Goal: Obtain resource: Obtain resource

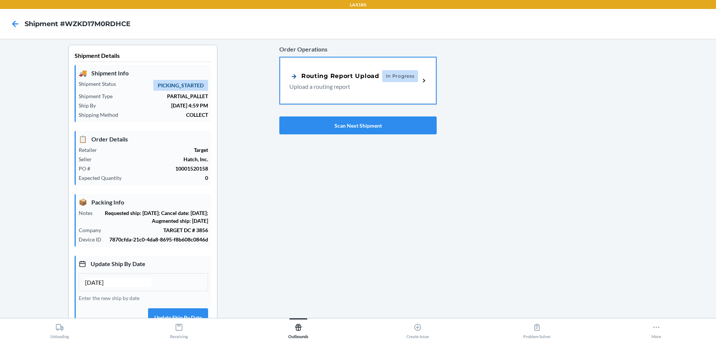
scroll to position [75, 0]
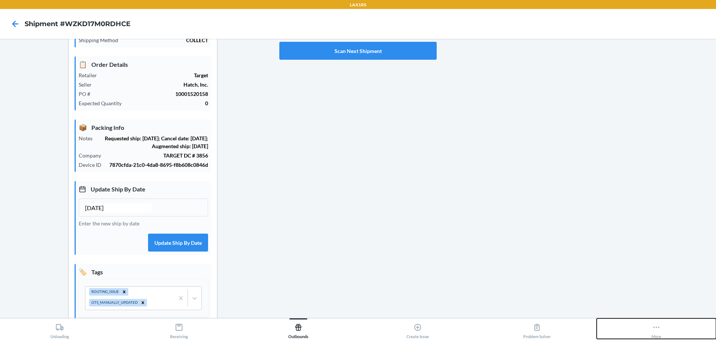
click at [659, 328] on icon at bounding box center [657, 327] width 8 height 8
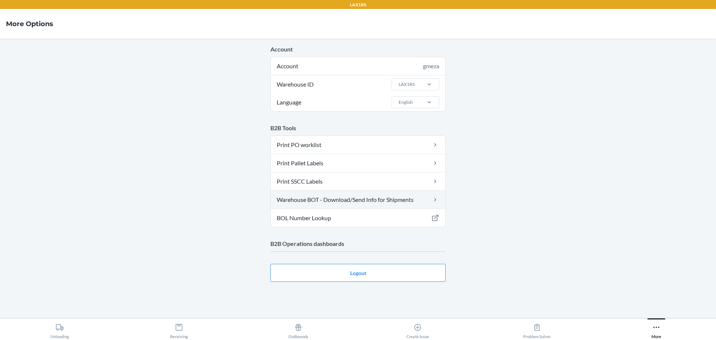
click at [424, 193] on link "Warehouse BOT - Download/Send Info for Shipments" at bounding box center [358, 200] width 175 height 18
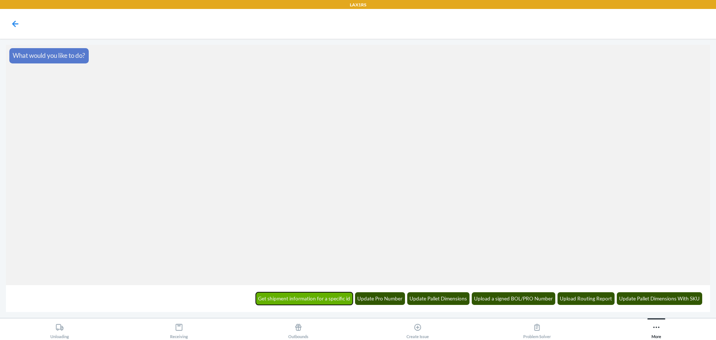
click at [323, 300] on button "Get shipment information for a specific id" at bounding box center [304, 298] width 97 height 13
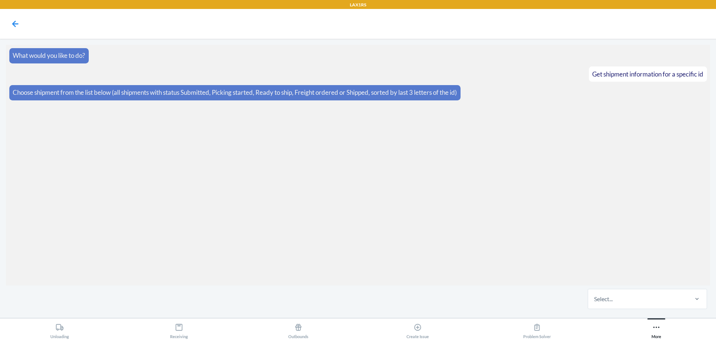
click at [659, 296] on div "Select..." at bounding box center [637, 298] width 99 height 19
click at [595, 296] on input "Select..." at bounding box center [594, 298] width 1 height 9
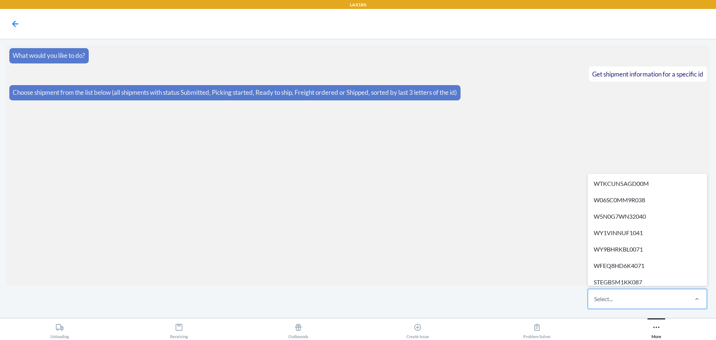
paste input "3h64"
type input "3h64"
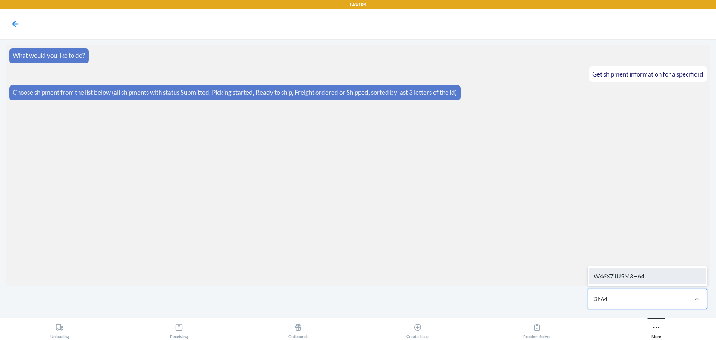
click at [640, 273] on div "W46XZJU5M3H64" at bounding box center [648, 276] width 116 height 16
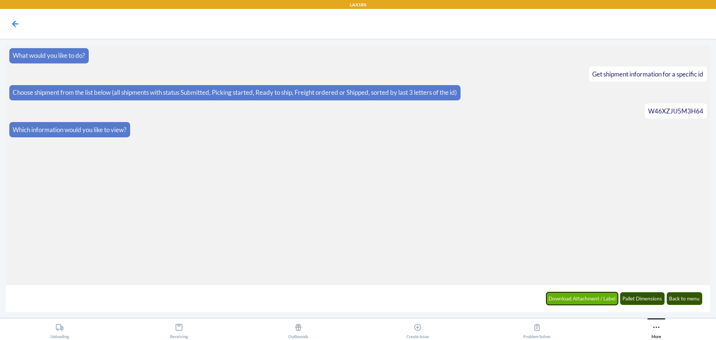
click at [605, 295] on button "Download Attachment / Label" at bounding box center [583, 298] width 72 height 13
